Goal: Transaction & Acquisition: Obtain resource

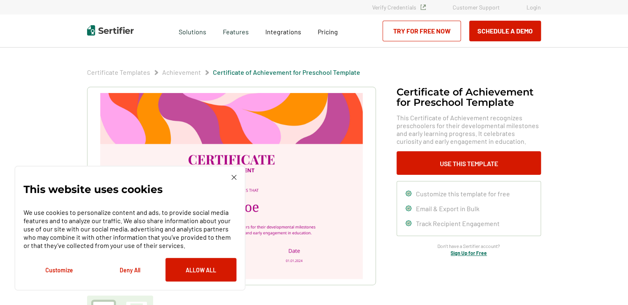
click at [219, 270] on button "Allow All" at bounding box center [201, 270] width 71 height 24
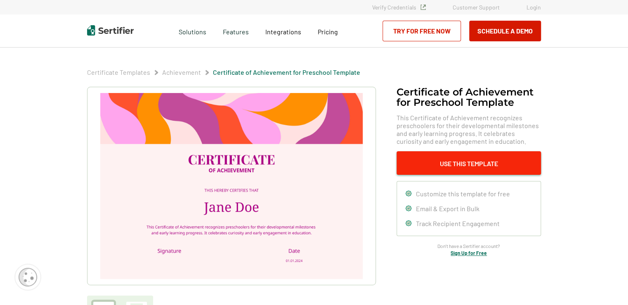
click at [433, 163] on button "Use This Template" at bounding box center [469, 163] width 144 height 24
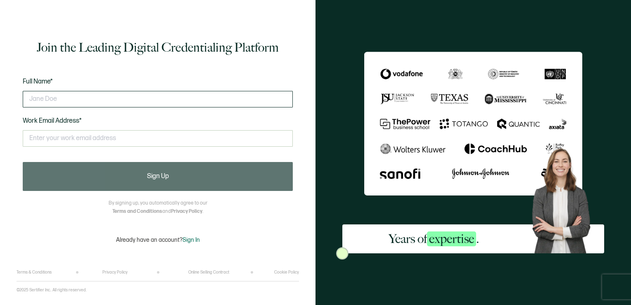
click at [63, 97] on input "text" at bounding box center [158, 99] width 270 height 17
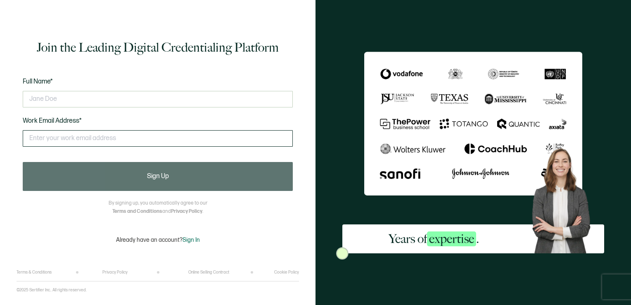
click at [74, 137] on input "text" at bounding box center [158, 138] width 270 height 17
type input "khughes@rmckenna.org"
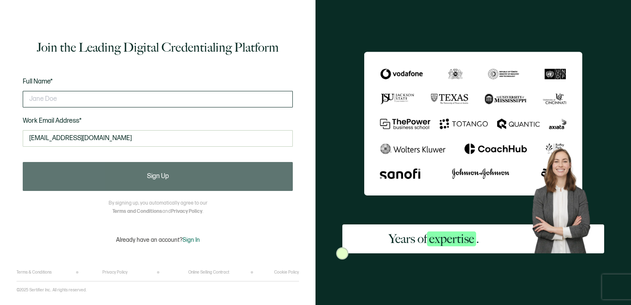
click at [68, 100] on input "text" at bounding box center [158, 99] width 270 height 17
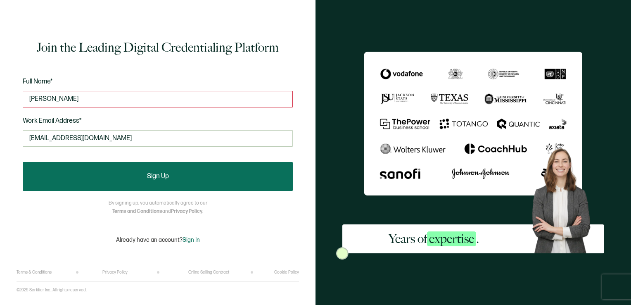
type input "Kizsha Hughes"
click at [106, 174] on button "Sign Up" at bounding box center [158, 176] width 270 height 29
